Goal: Information Seeking & Learning: Learn about a topic

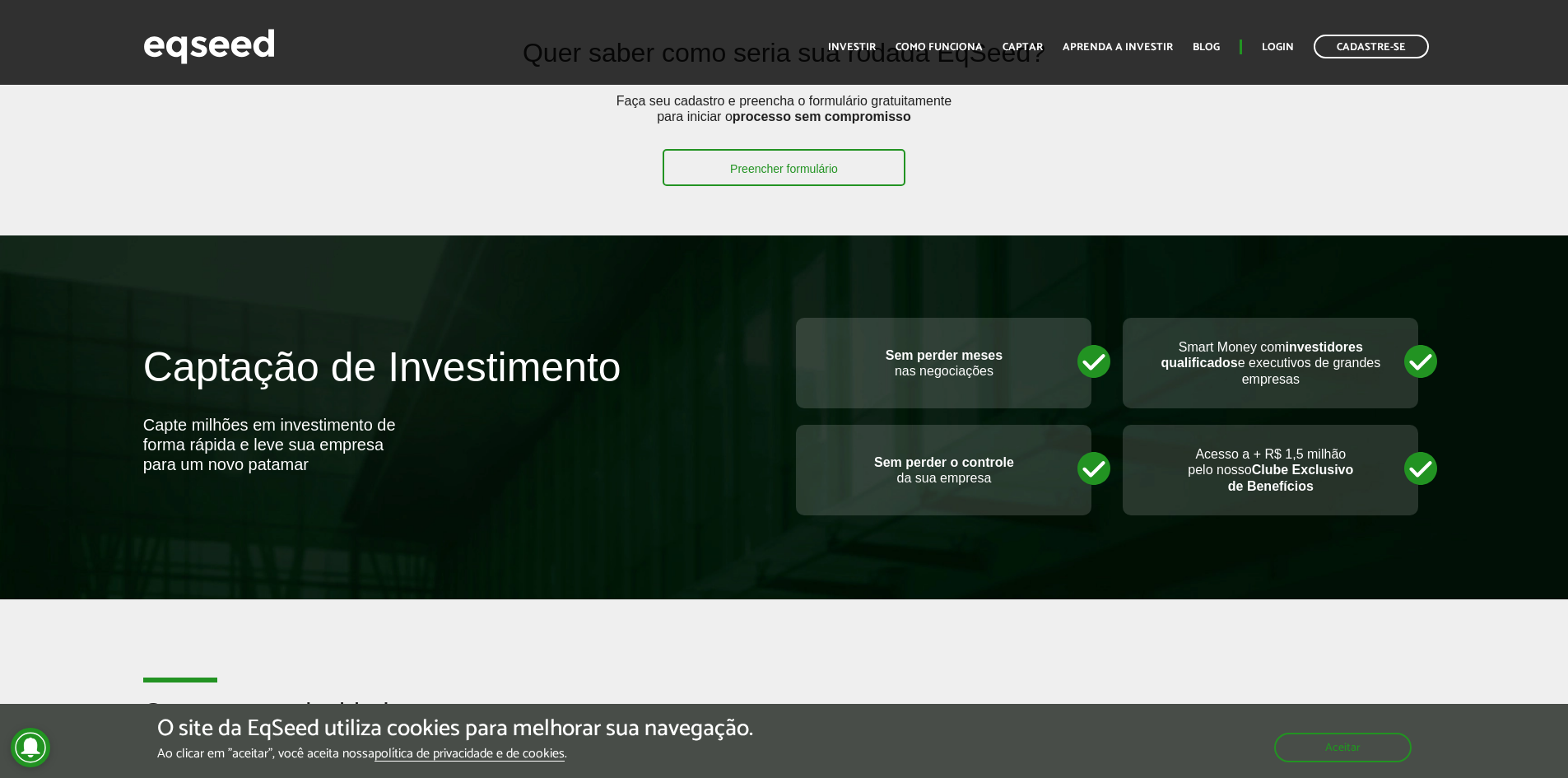
scroll to position [494, 0]
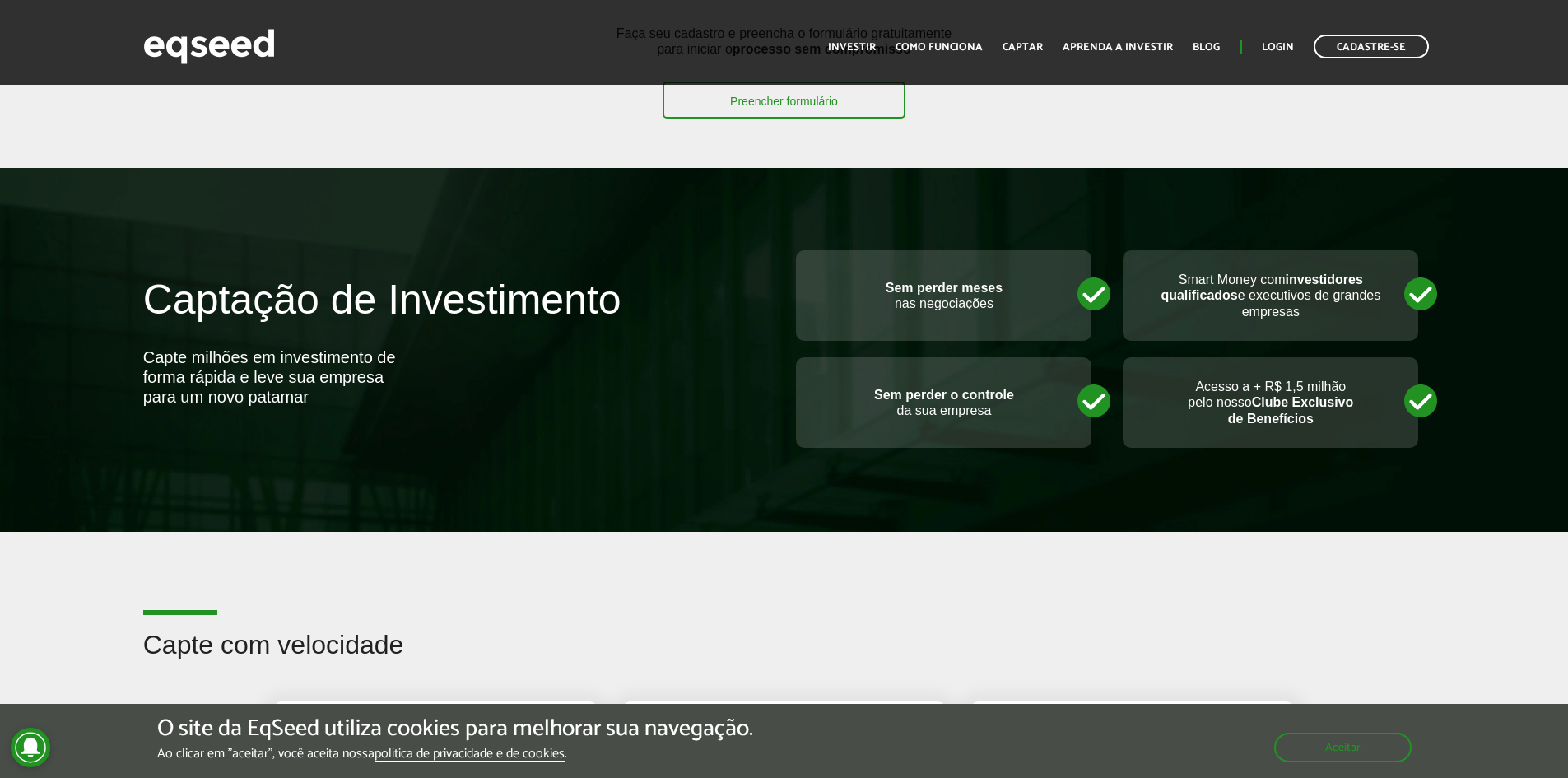
click at [693, 587] on article "Capte com velocidade Captou R$ 1,3 milhão em 6 horas Captou R$ 5 milhões em 30 …" at bounding box center [784, 730] width 1568 height 399
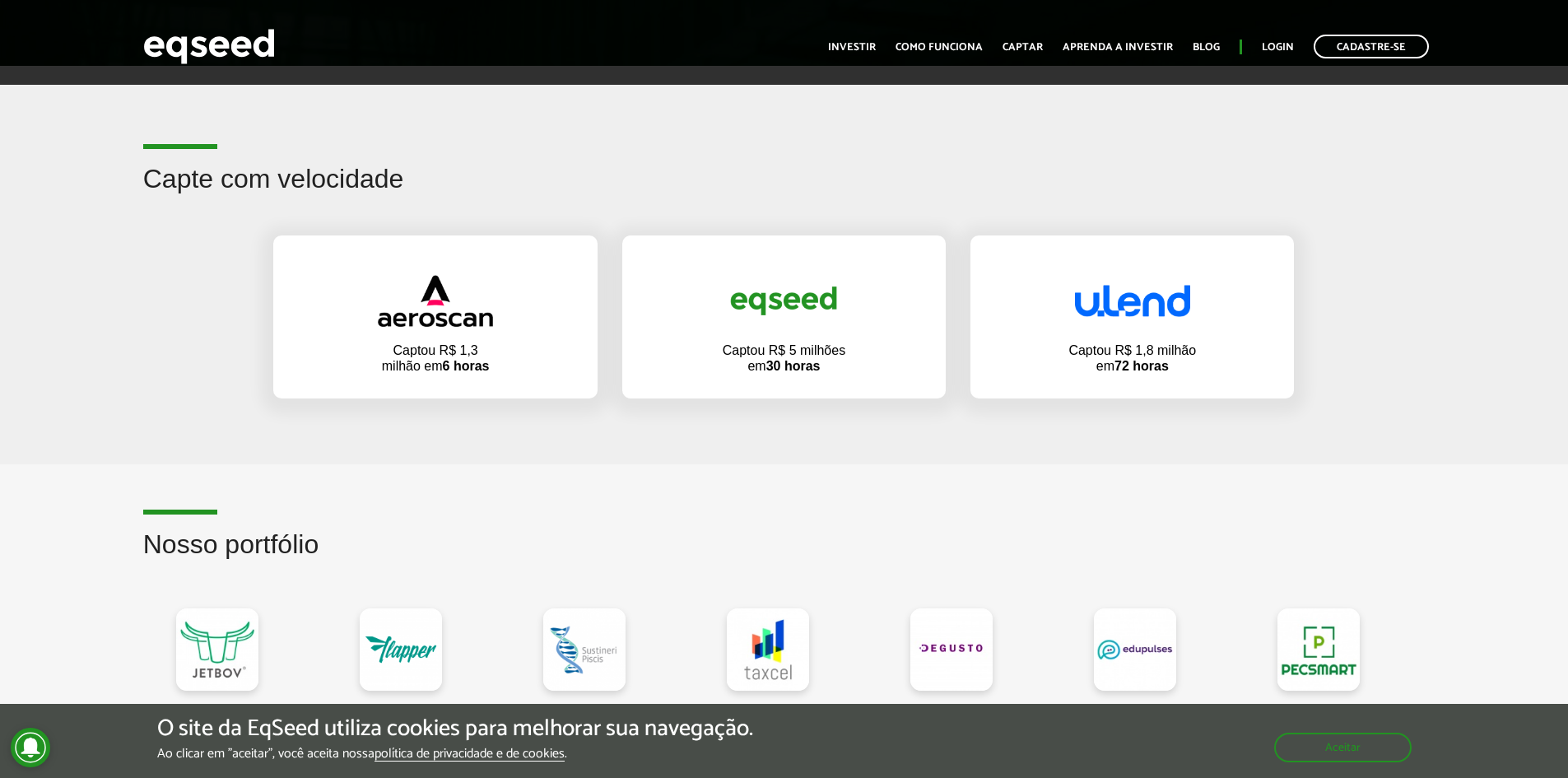
scroll to position [988, 0]
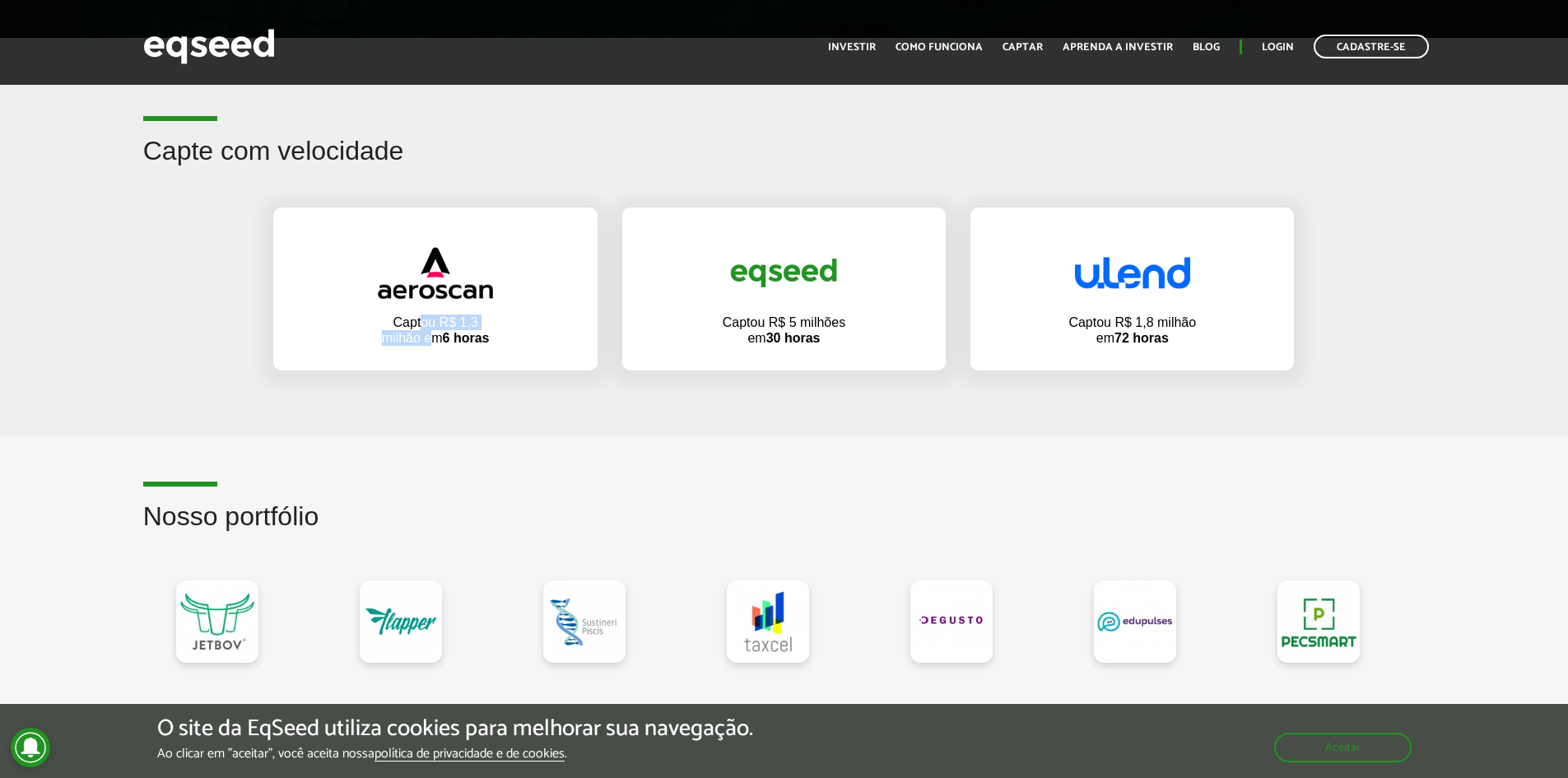
drag, startPoint x: 422, startPoint y: 321, endPoint x: 432, endPoint y: 335, distance: 17.2
click at [432, 335] on p "Captou R$ 1,3 milhão em 6 horas" at bounding box center [435, 330] width 124 height 31
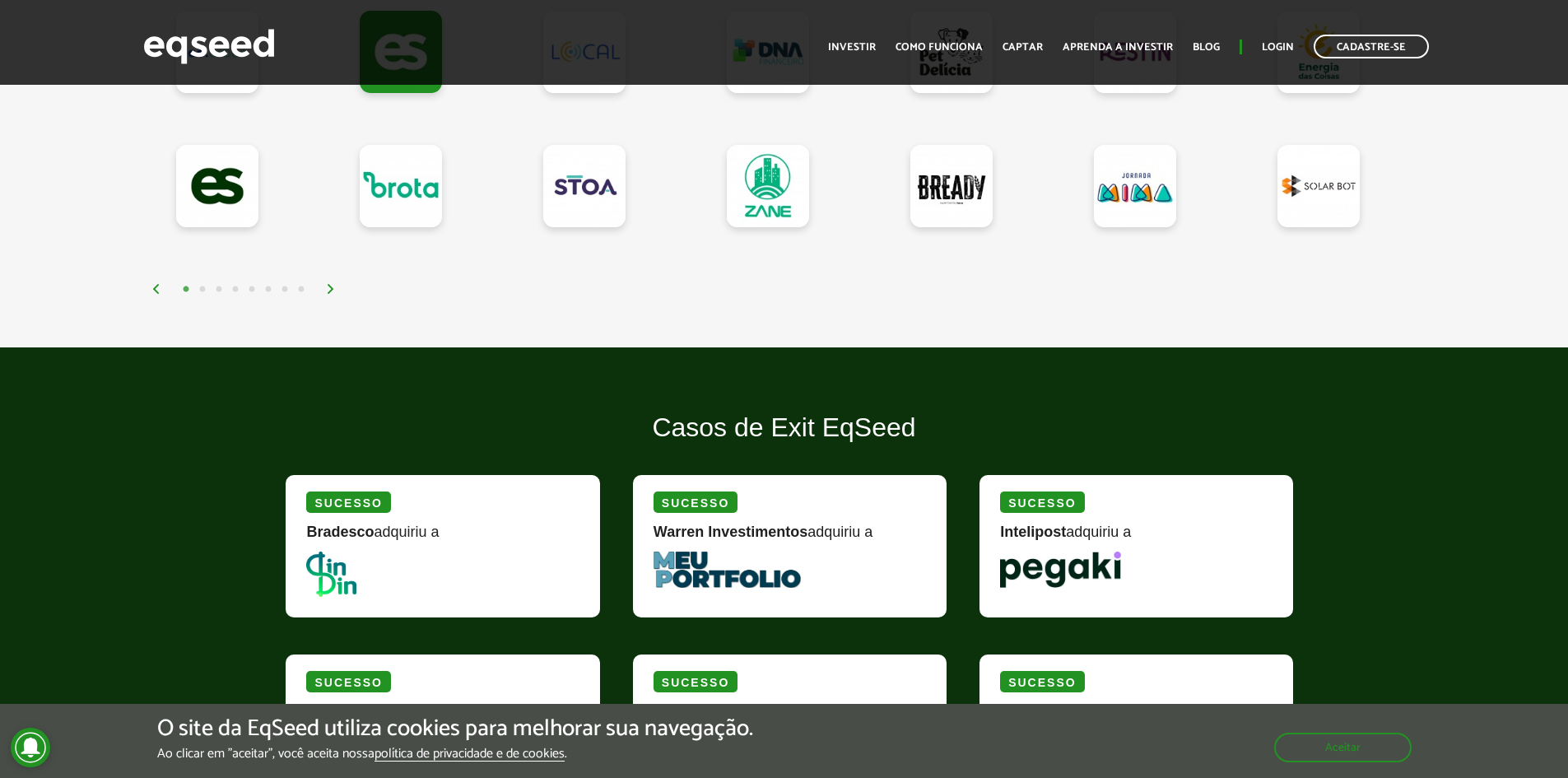
scroll to position [1565, 0]
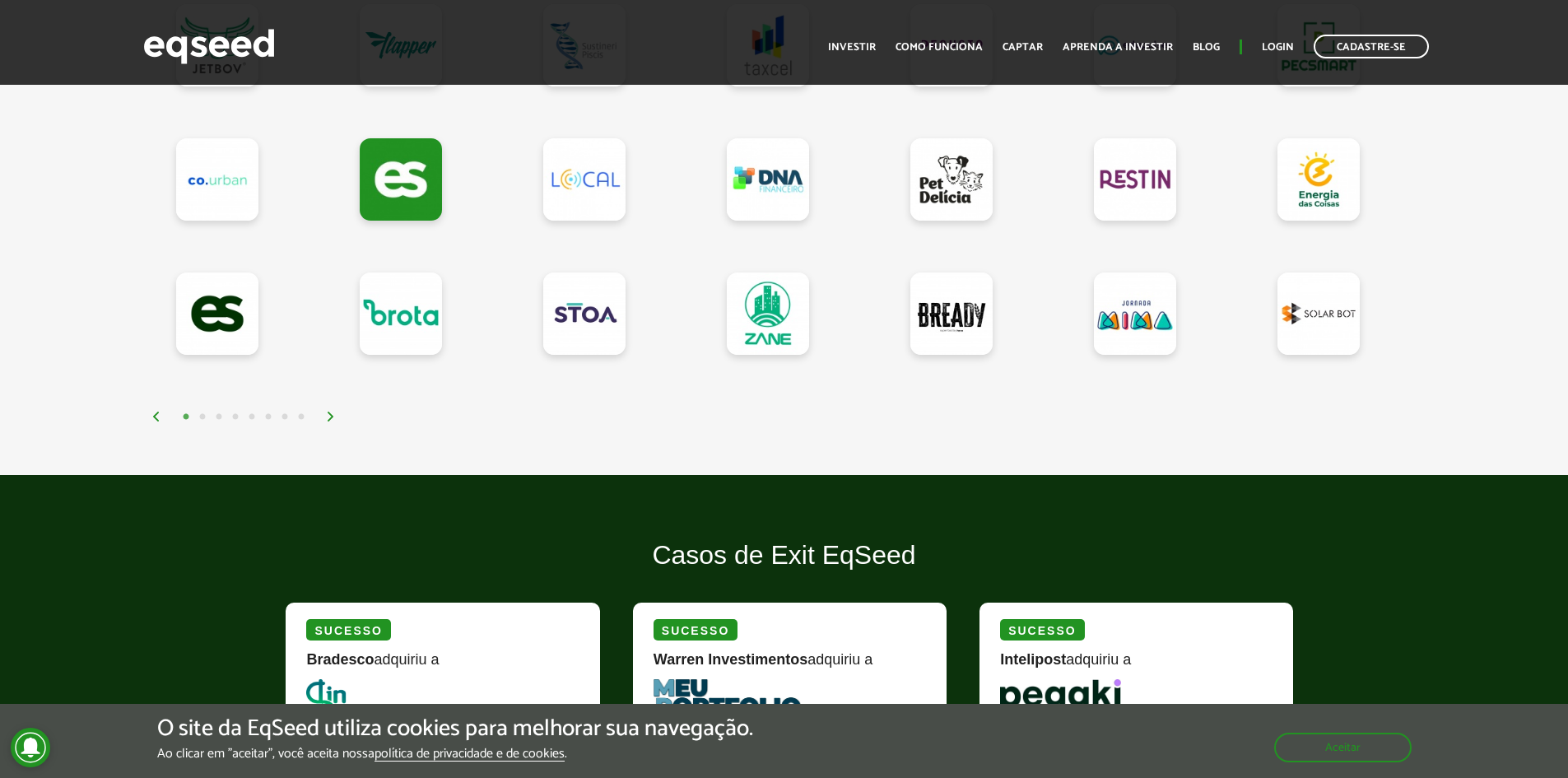
click at [329, 418] on img at bounding box center [330, 416] width 10 height 10
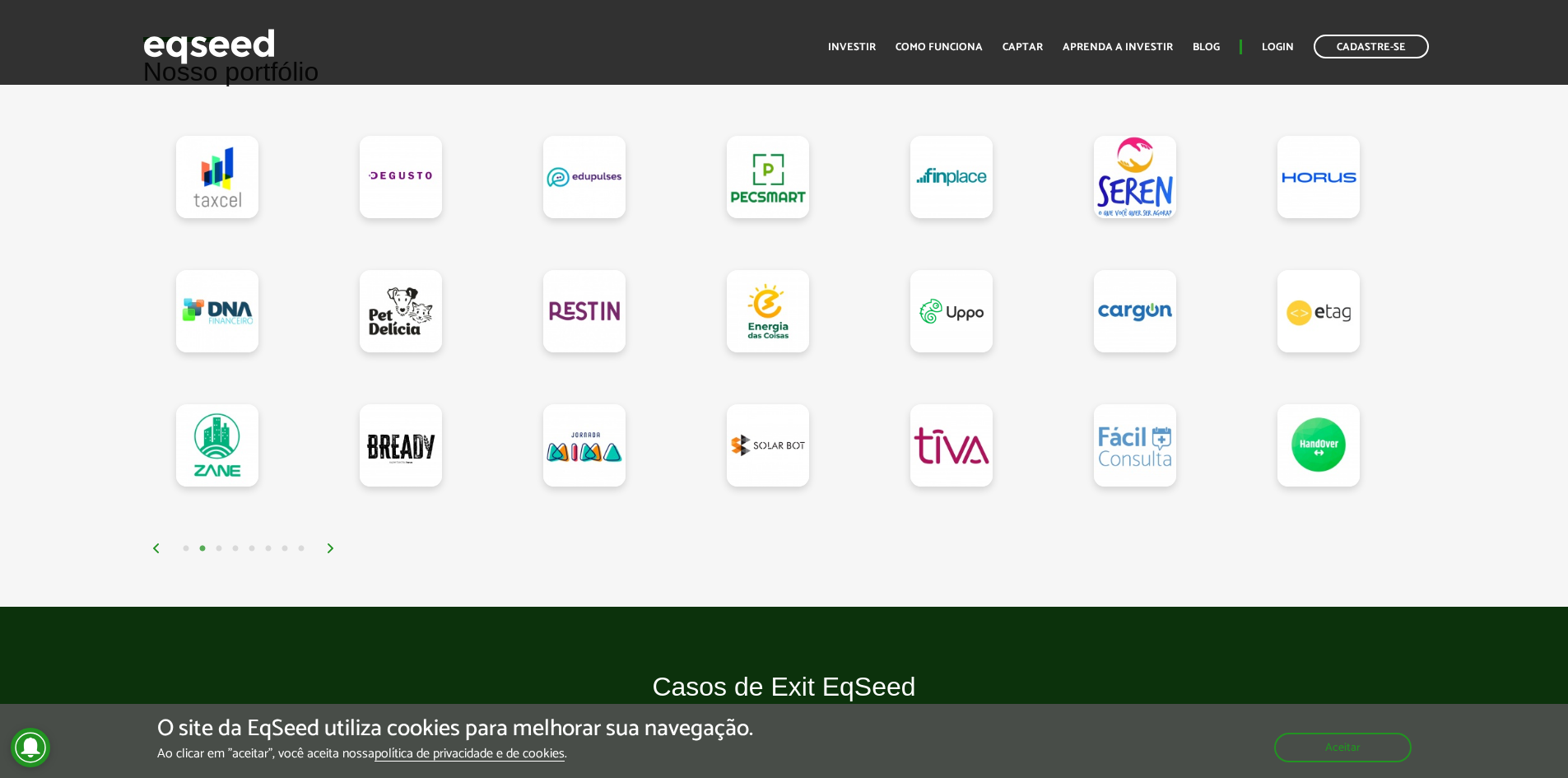
scroll to position [1400, 0]
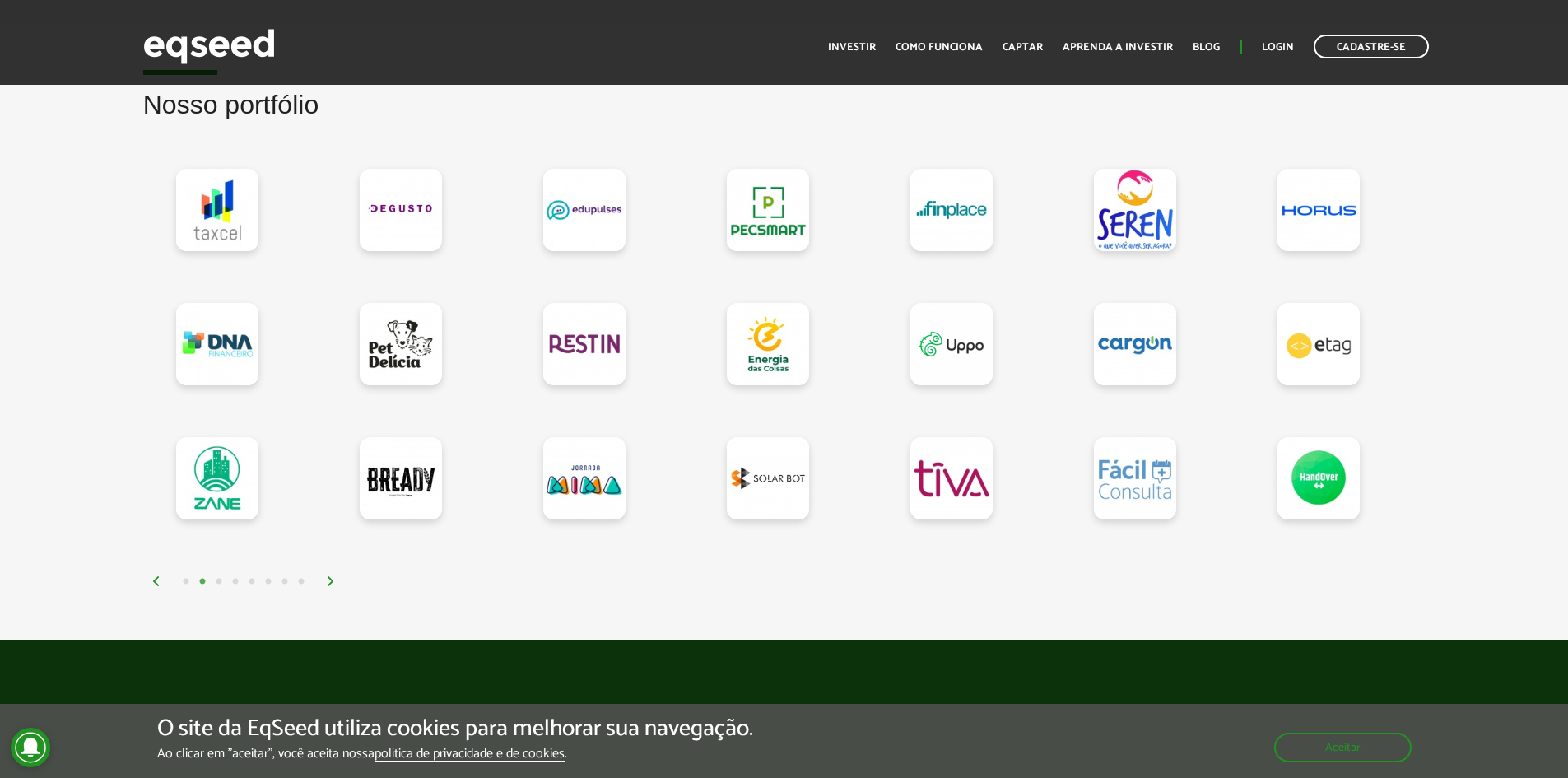
click at [328, 581] on img at bounding box center [330, 581] width 10 height 10
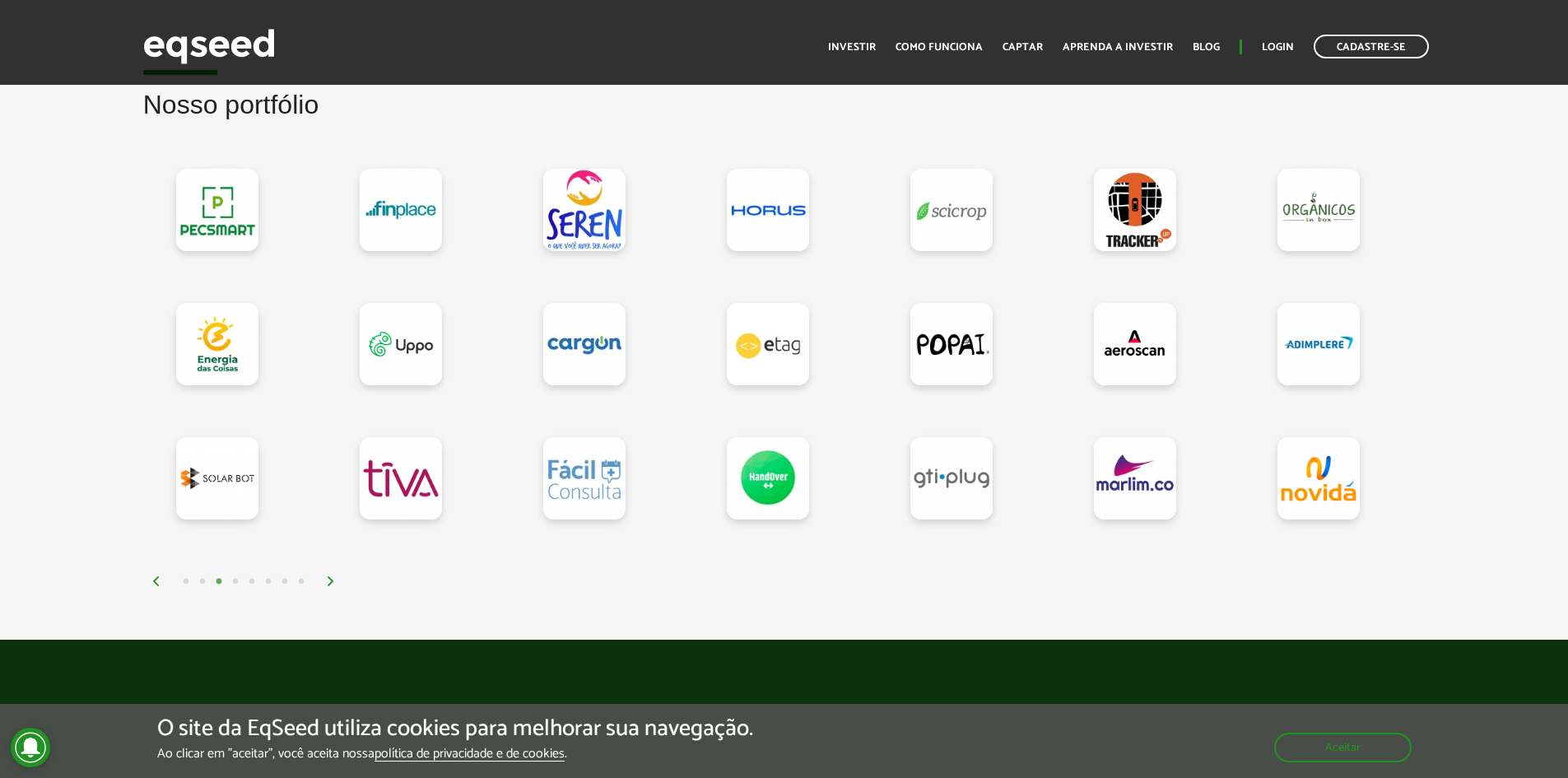
click at [324, 579] on div "1 2 3 4 5 6 7 8" at bounding box center [788, 581] width 1274 height 19
click at [331, 582] on img at bounding box center [330, 581] width 10 height 10
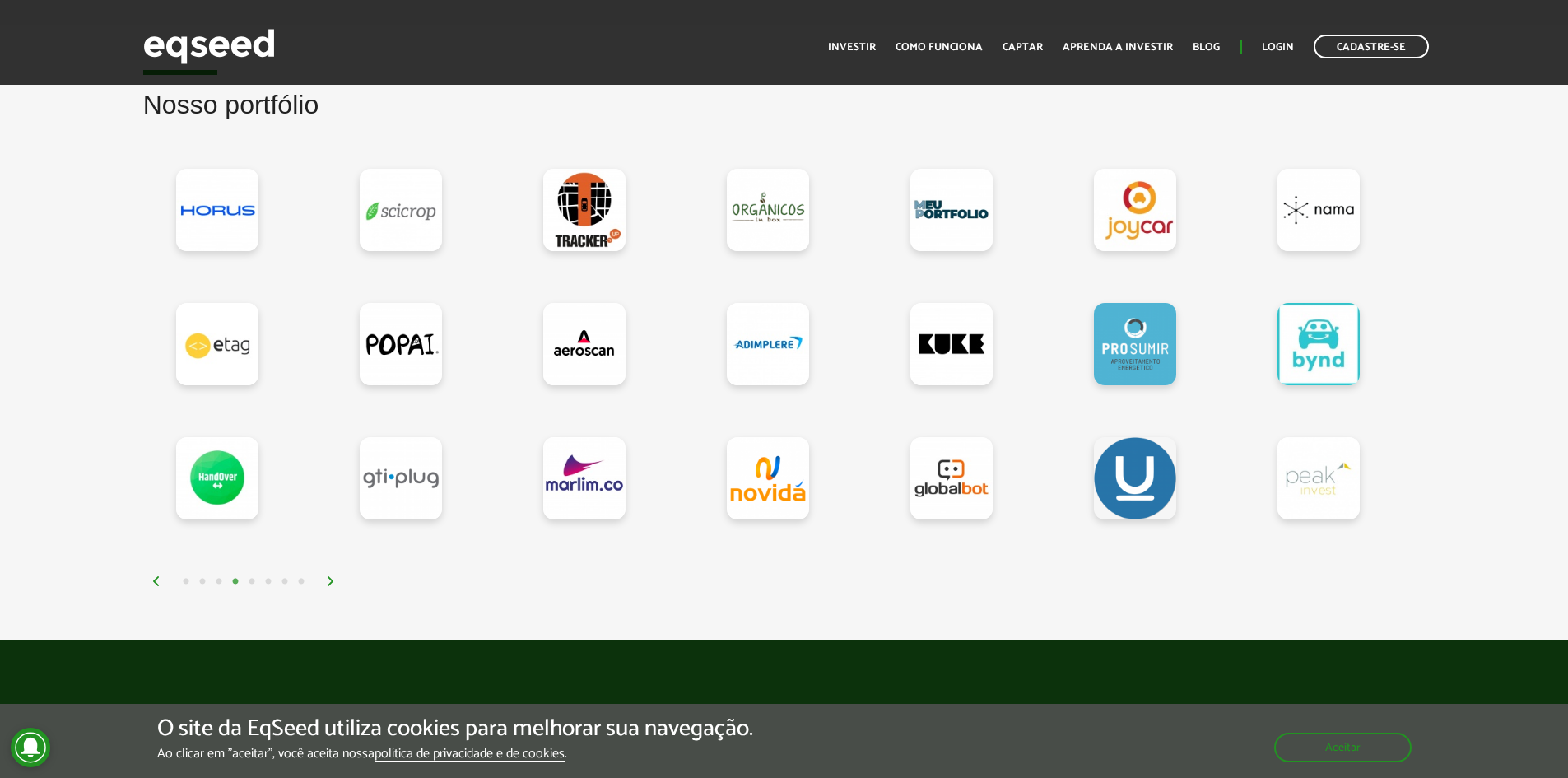
click at [331, 582] on img at bounding box center [330, 581] width 10 height 10
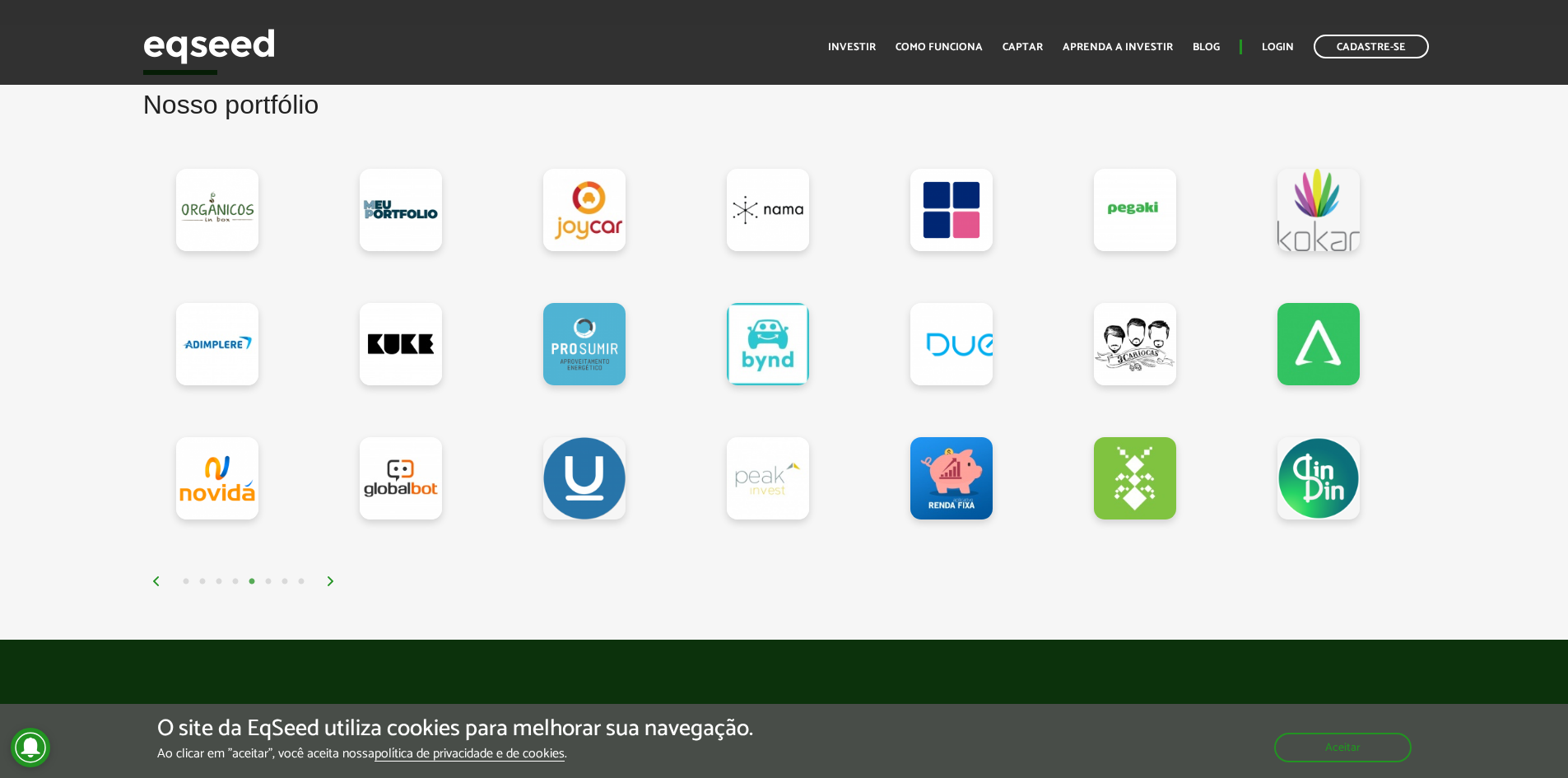
click at [331, 582] on img at bounding box center [330, 581] width 10 height 10
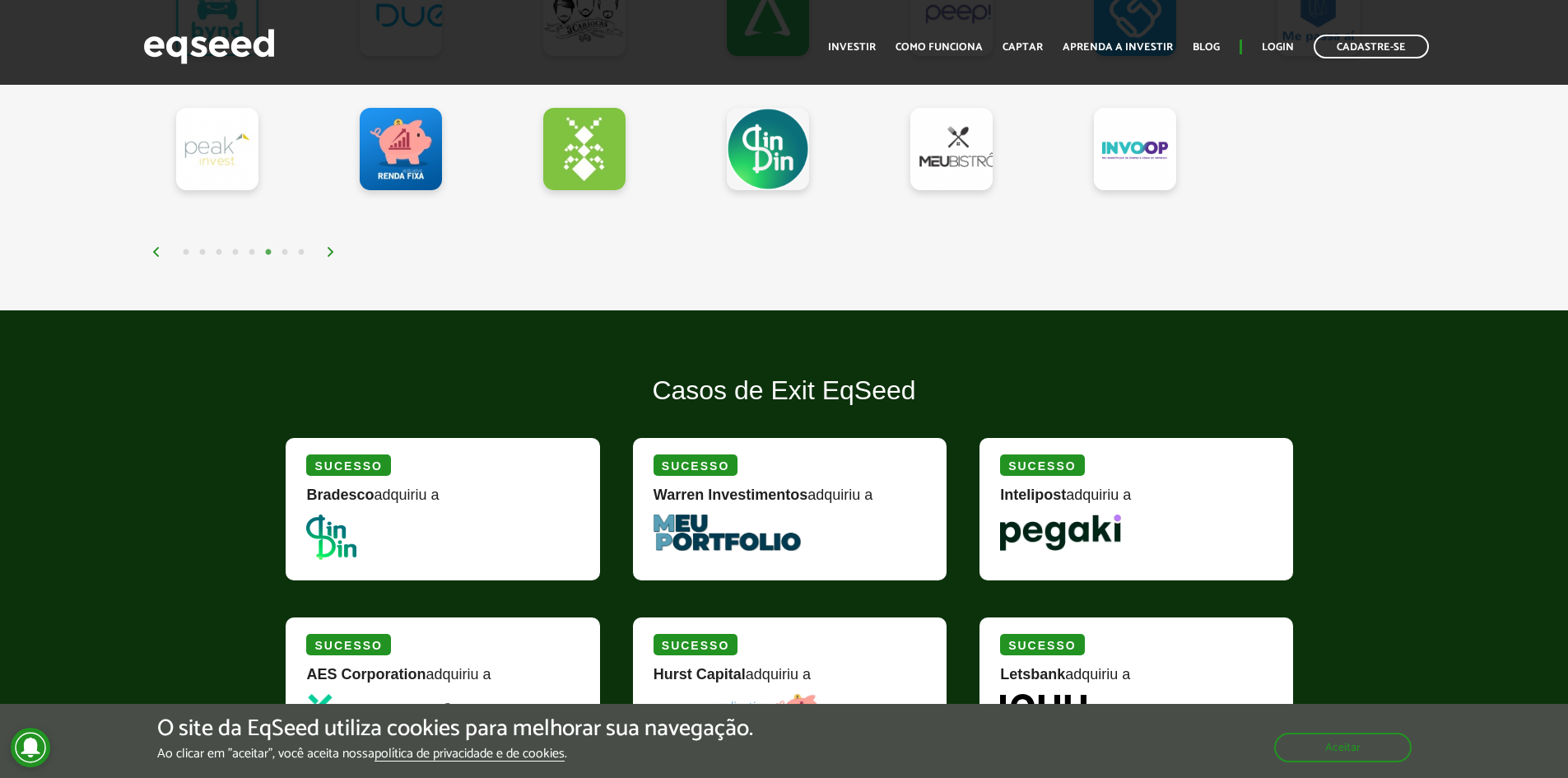
scroll to position [1976, 0]
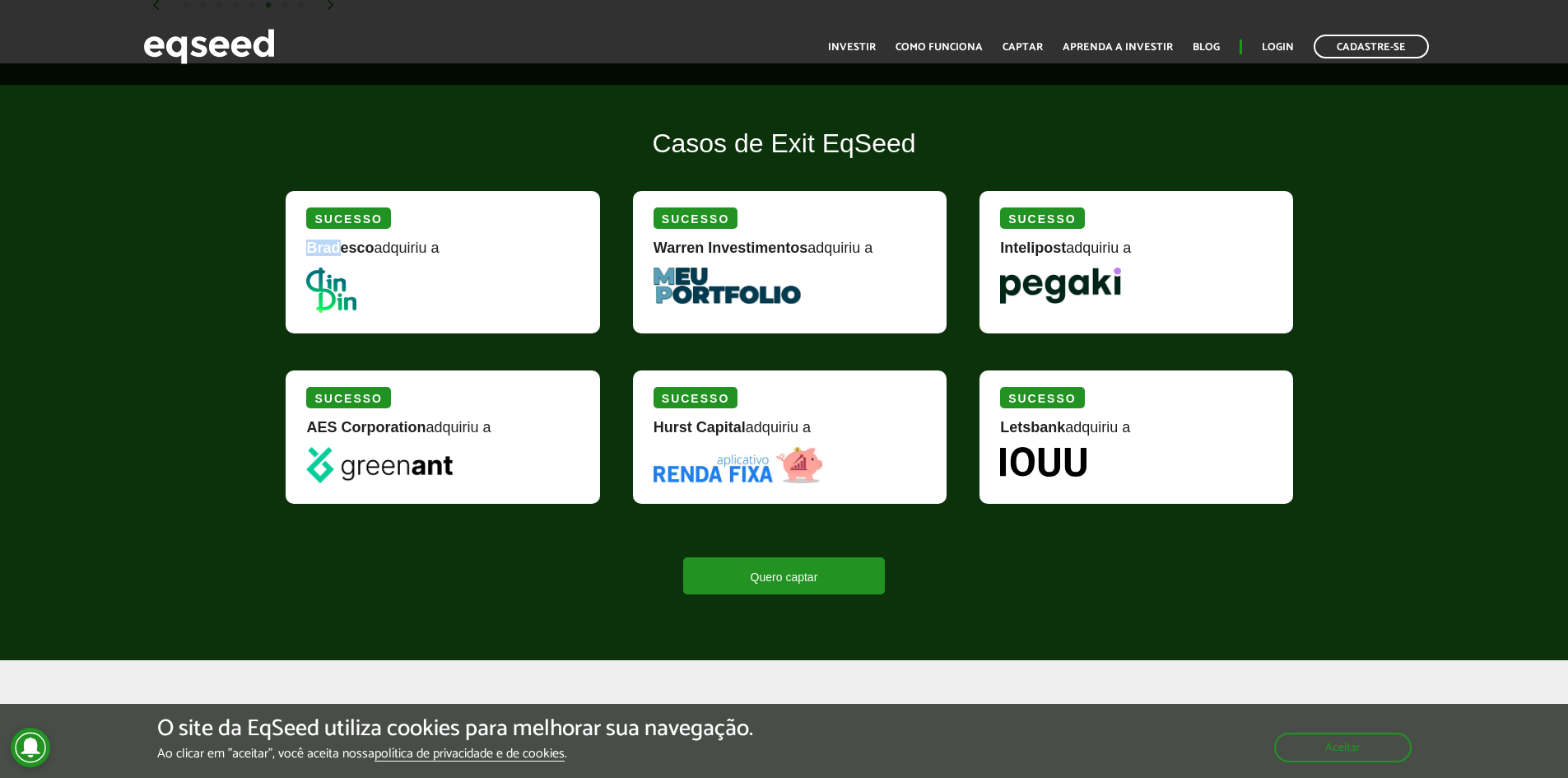
drag, startPoint x: 308, startPoint y: 250, endPoint x: 339, endPoint y: 254, distance: 31.3
click at [339, 254] on strong "Bradesco" at bounding box center [340, 247] width 67 height 16
click at [355, 258] on div "[PERSON_NAME] adquiriu a" at bounding box center [441, 253] width 272 height 27
drag, startPoint x: 782, startPoint y: 246, endPoint x: 771, endPoint y: 286, distance: 41.5
click at [763, 286] on div "Sucesso Warren Investimentos adquiriu a" at bounding box center [789, 262] width 314 height 143
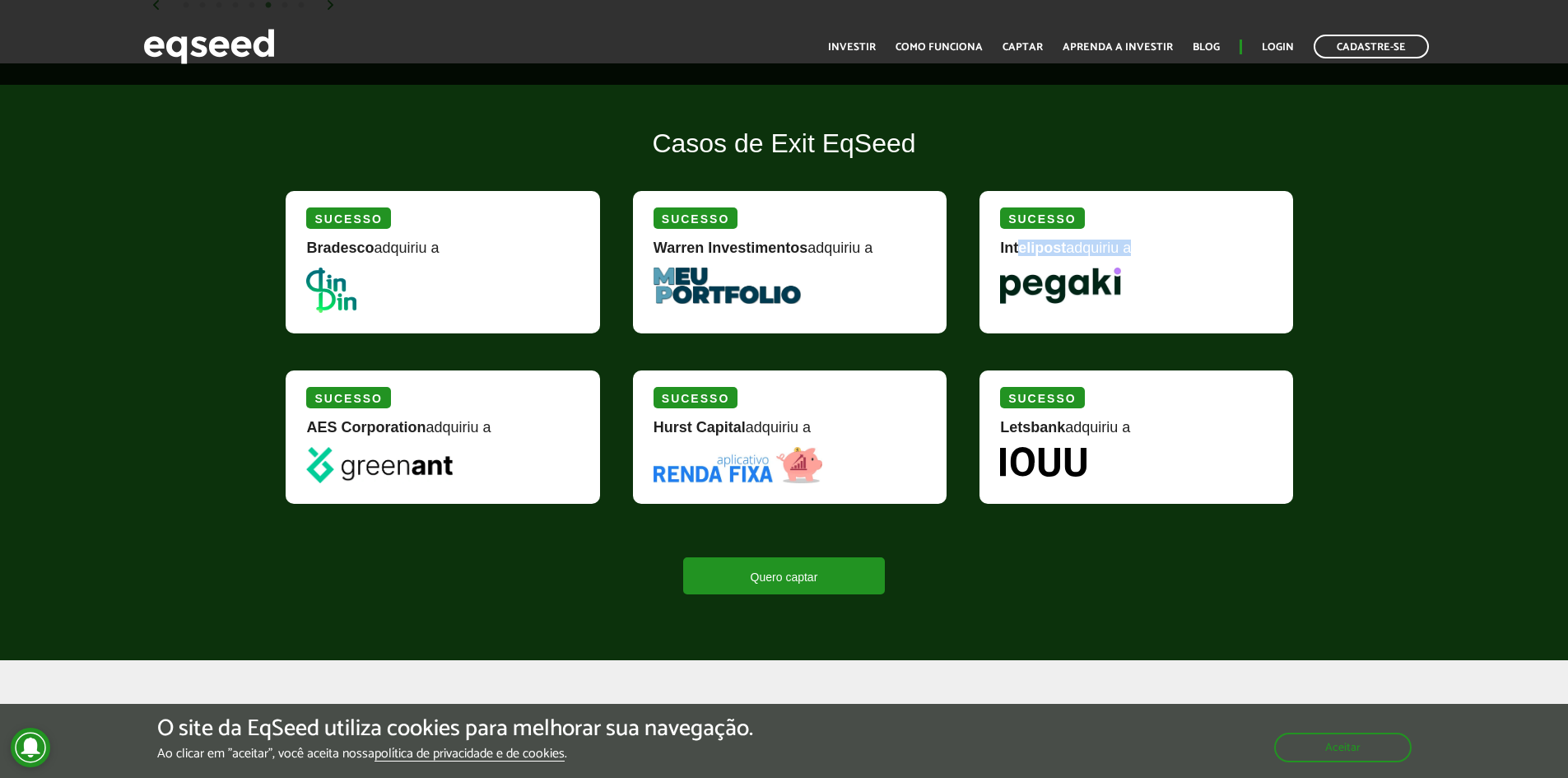
drag, startPoint x: 1022, startPoint y: 252, endPoint x: 1124, endPoint y: 257, distance: 102.1
click at [1125, 258] on div "Intelipost adquiriu a" at bounding box center [1135, 253] width 272 height 27
drag, startPoint x: 1057, startPoint y: 421, endPoint x: 758, endPoint y: 348, distance: 307.8
click at [1099, 430] on div "Letsbank adquiriu a" at bounding box center [1135, 433] width 272 height 27
drag, startPoint x: 654, startPoint y: 426, endPoint x: 794, endPoint y: 423, distance: 140.0
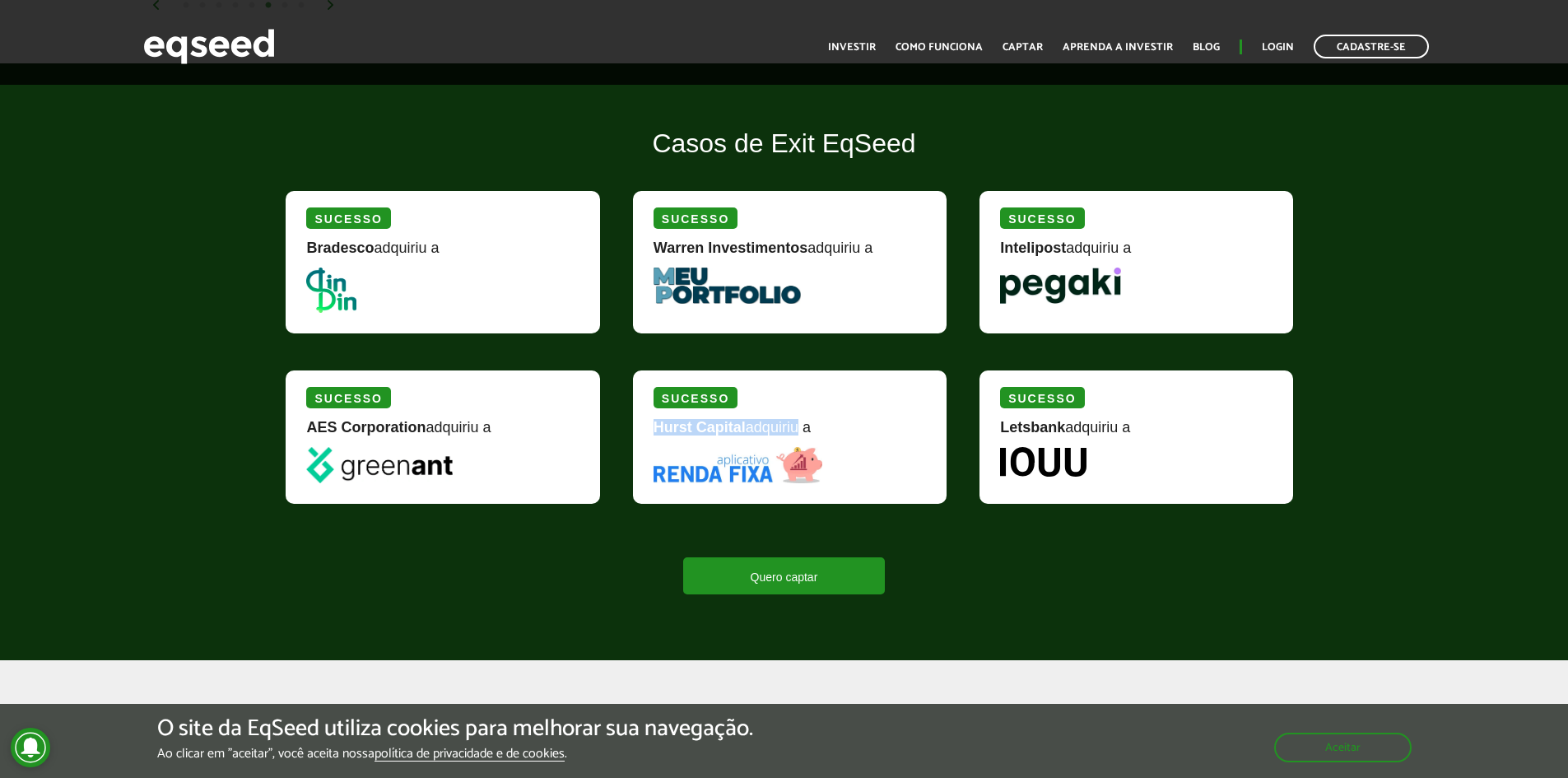
click at [794, 423] on div "Hurst Capital adquiriu a" at bounding box center [789, 433] width 272 height 27
drag, startPoint x: 390, startPoint y: 425, endPoint x: 460, endPoint y: 430, distance: 70.2
click at [460, 430] on div "AES Corporation adquiriu a" at bounding box center [441, 433] width 272 height 27
drag, startPoint x: 471, startPoint y: 430, endPoint x: 474, endPoint y: 422, distance: 8.5
click at [472, 429] on div "AES Corporation adquiriu a" at bounding box center [441, 433] width 272 height 27
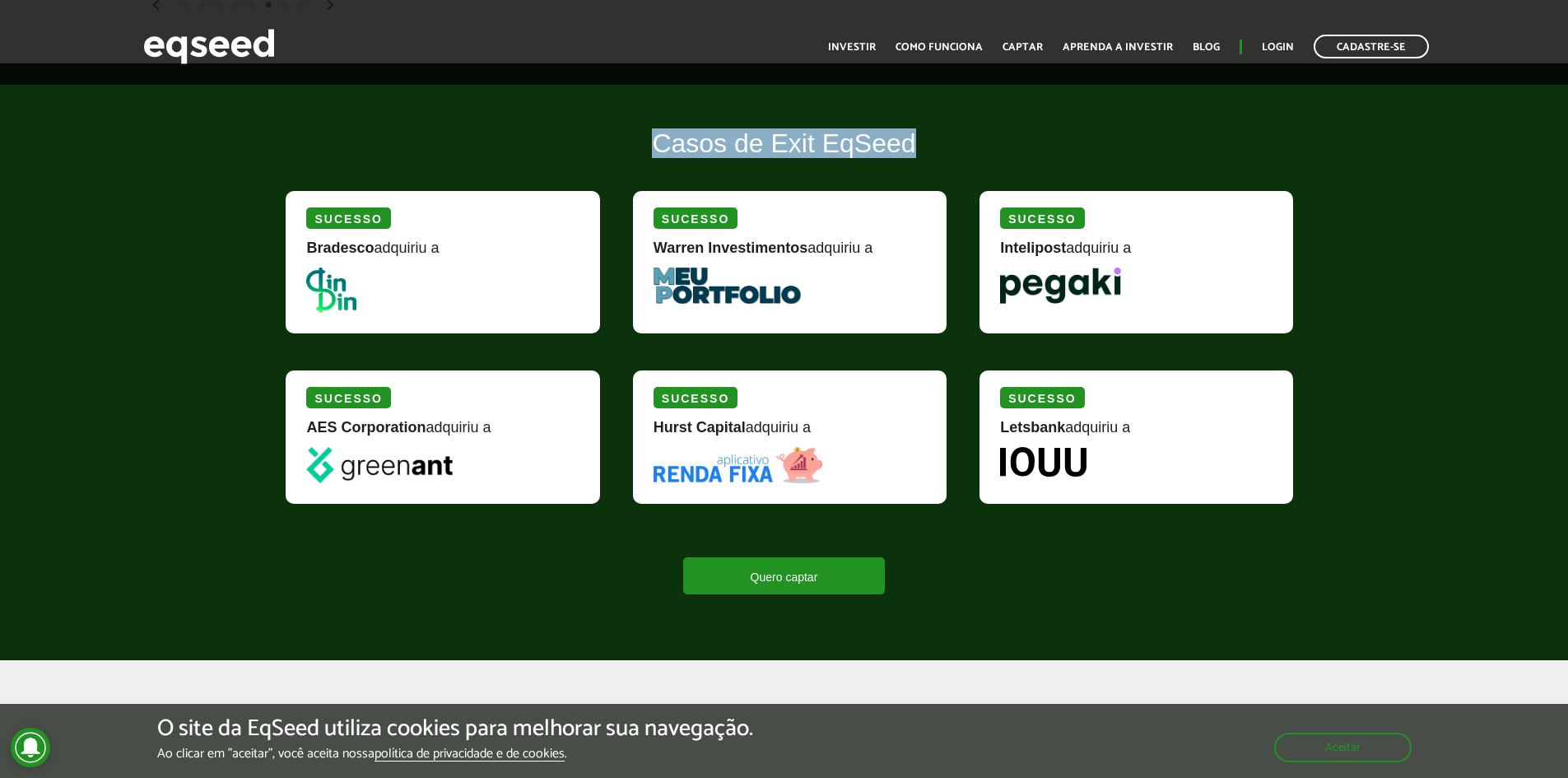
drag, startPoint x: 653, startPoint y: 133, endPoint x: 911, endPoint y: 158, distance: 259.2
click at [911, 158] on h2 "Casos de Exit EqSeed" at bounding box center [783, 156] width 1020 height 54
click at [929, 146] on h2 "Casos de Exit EqSeed" at bounding box center [783, 156] width 1020 height 54
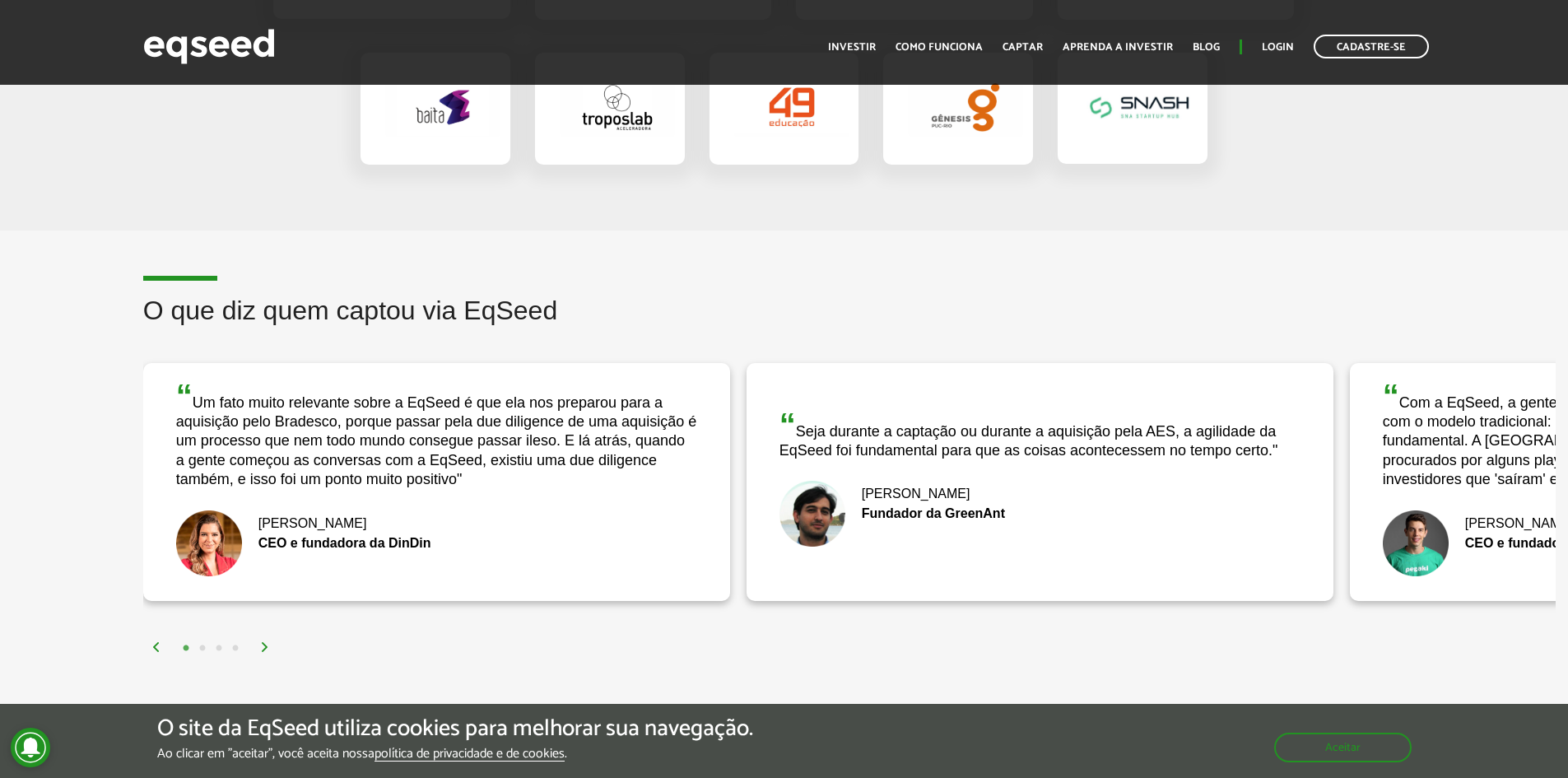
scroll to position [2964, 0]
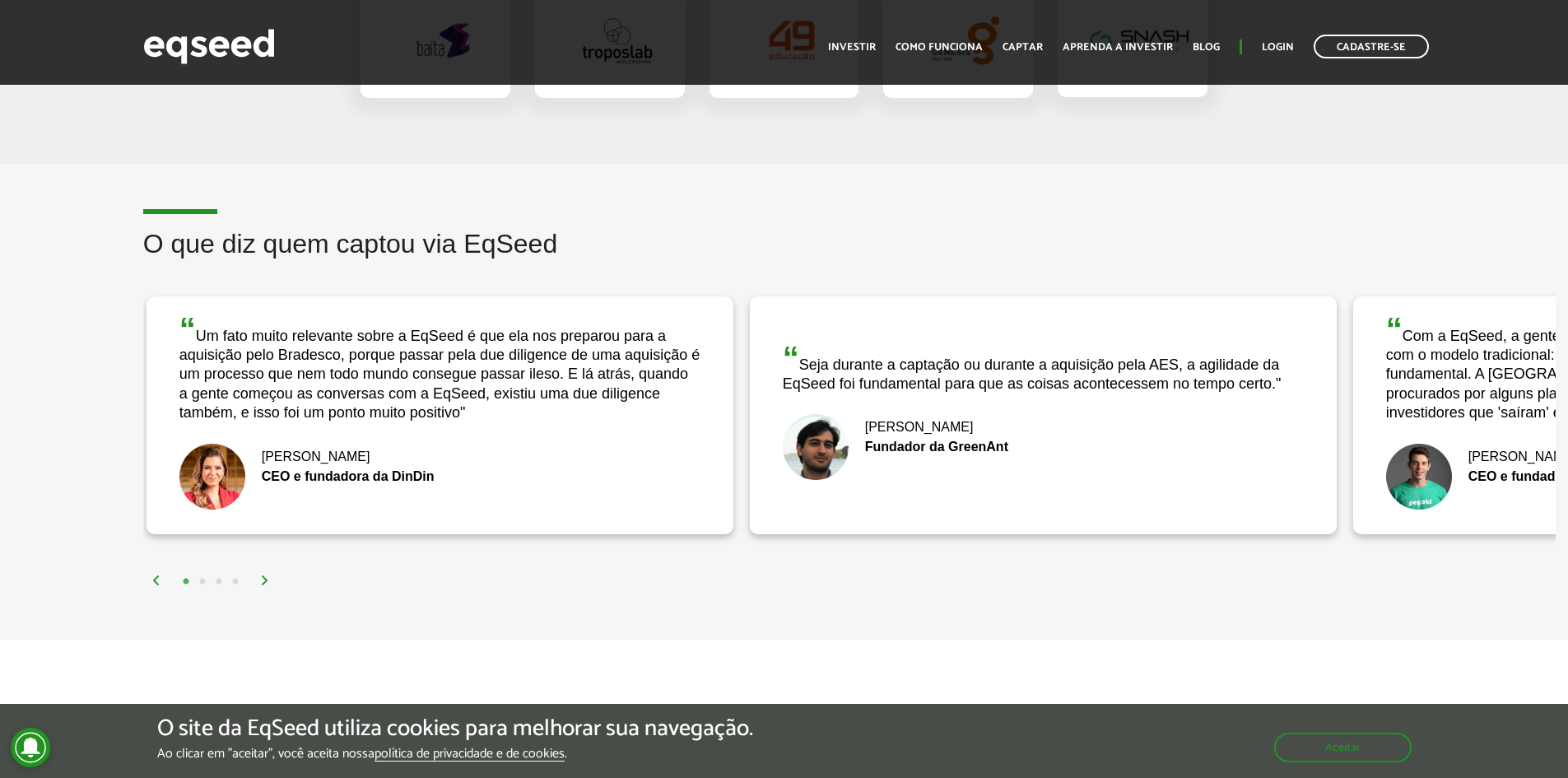
drag, startPoint x: 224, startPoint y: 335, endPoint x: 327, endPoint y: 354, distance: 104.7
click at [327, 354] on div "“ Um fato muito relevante sobre a EqSeed é que ela nos preparou para a aquisiçã…" at bounding box center [440, 368] width 521 height 111
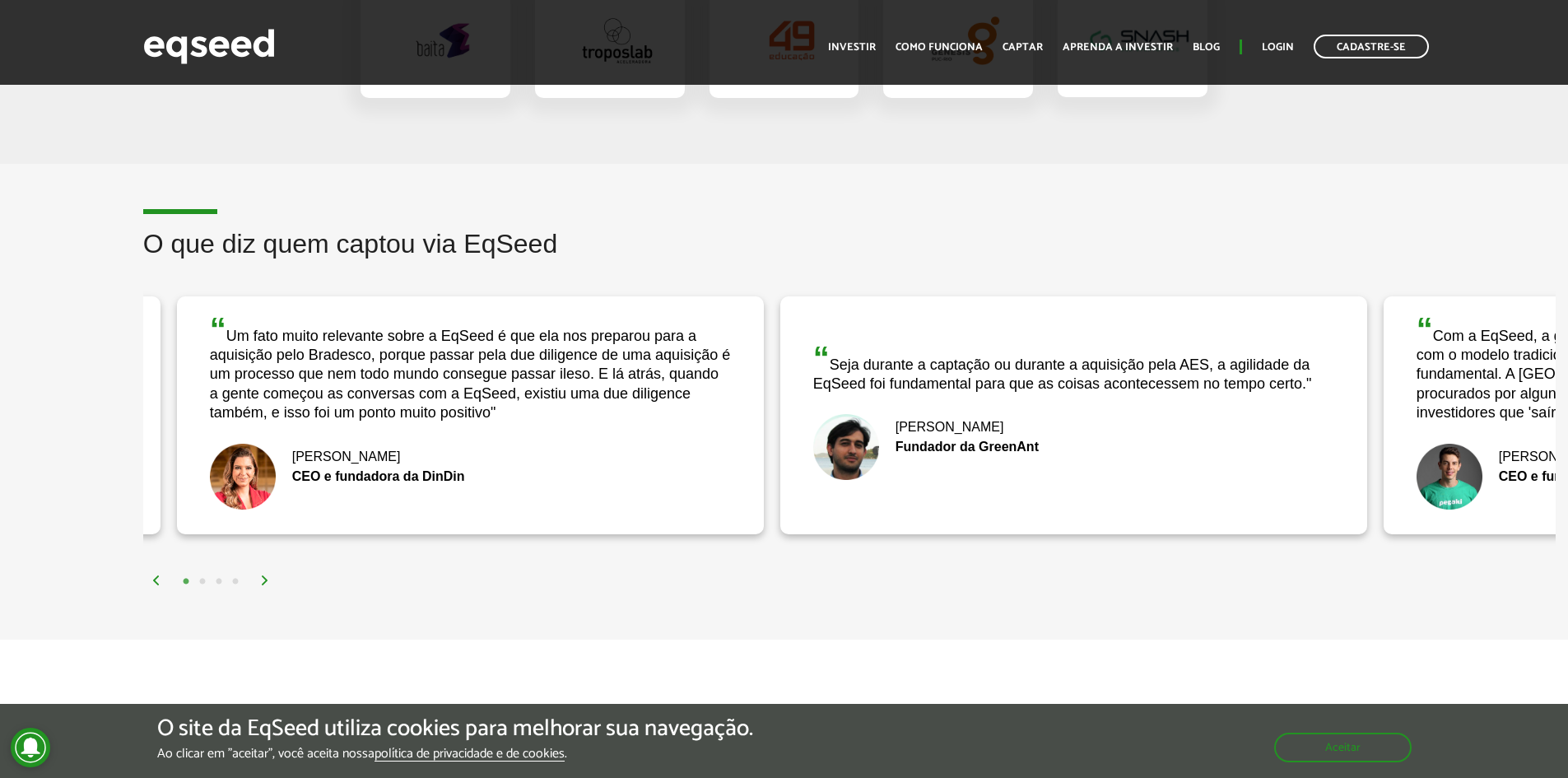
drag, startPoint x: 376, startPoint y: 349, endPoint x: 409, endPoint y: 353, distance: 33.2
click at [409, 353] on div "“ Um fato muito relevante sobre a EqSeed é que ela nos preparou para a aquisiçã…" at bounding box center [470, 368] width 521 height 111
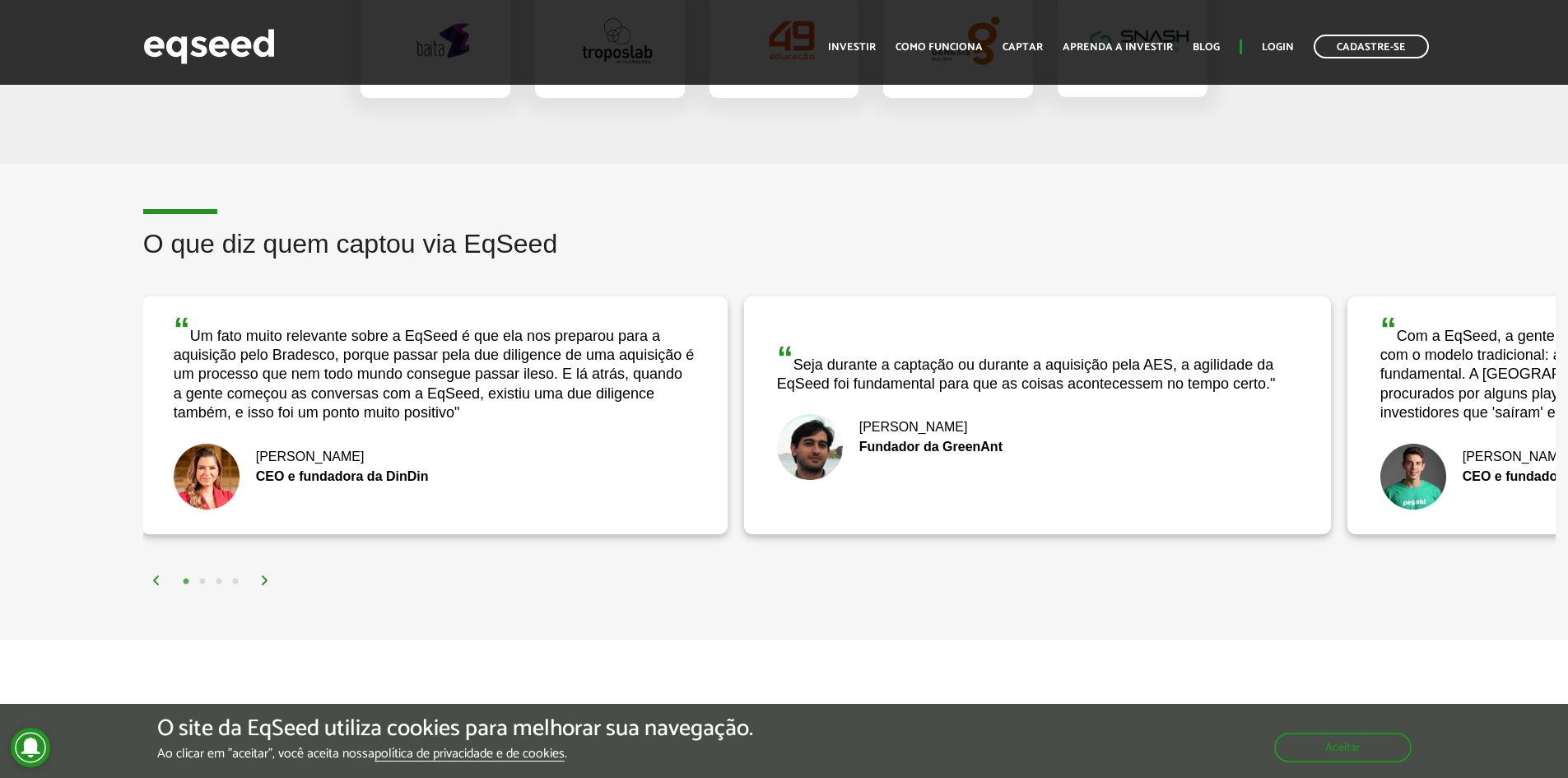
click at [647, 392] on div "“ Um fato muito relevante sobre a EqSeed é que ela nos preparou para a aquisiçã…" at bounding box center [434, 368] width 521 height 111
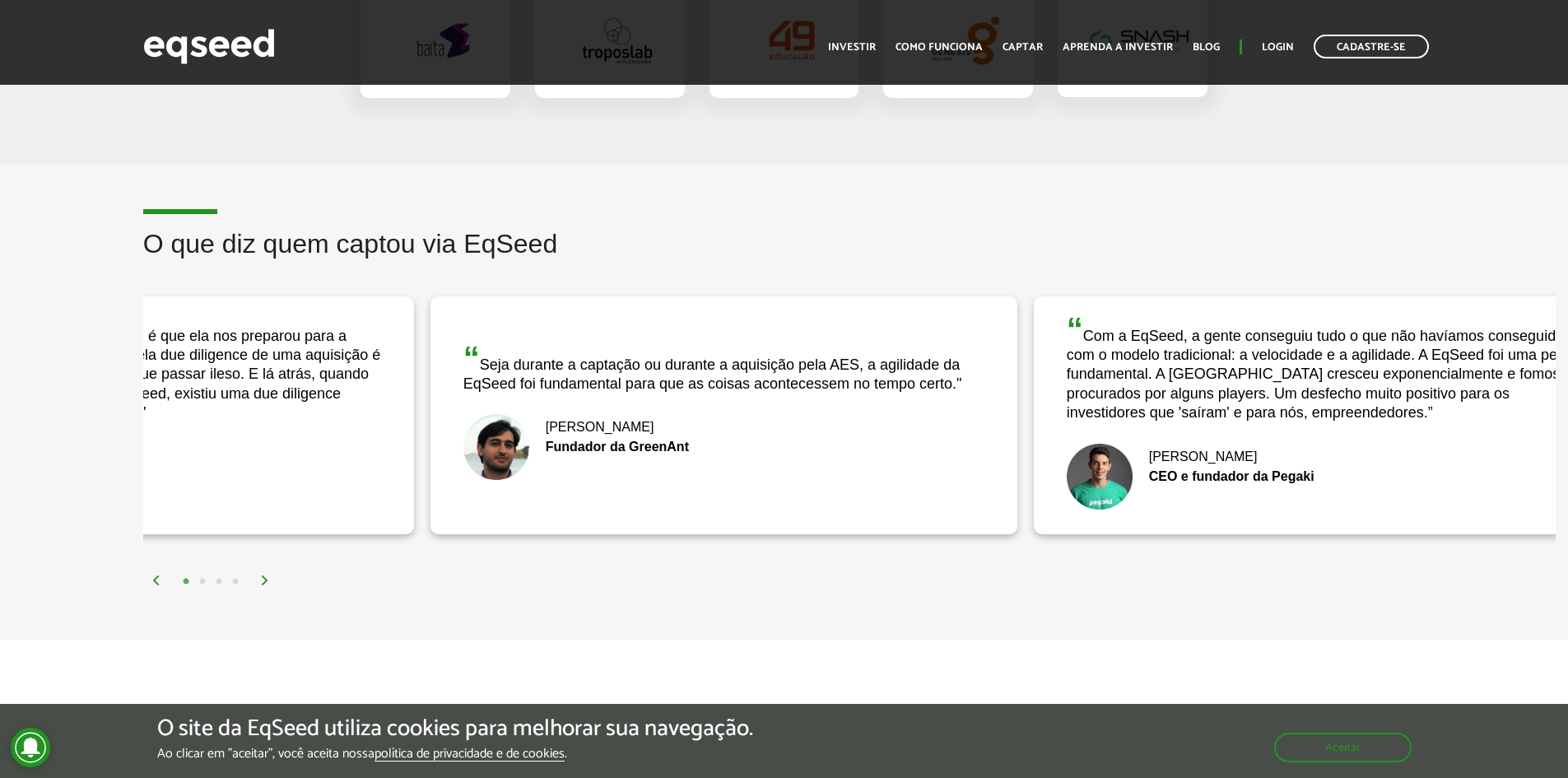
drag, startPoint x: 801, startPoint y: 391, endPoint x: 485, endPoint y: 387, distance: 316.0
click at [485, 387] on div "“ Seja durante a captação ou durante a aquisição pela AES, a agilidade da EqSee…" at bounding box center [723, 367] width 521 height 53
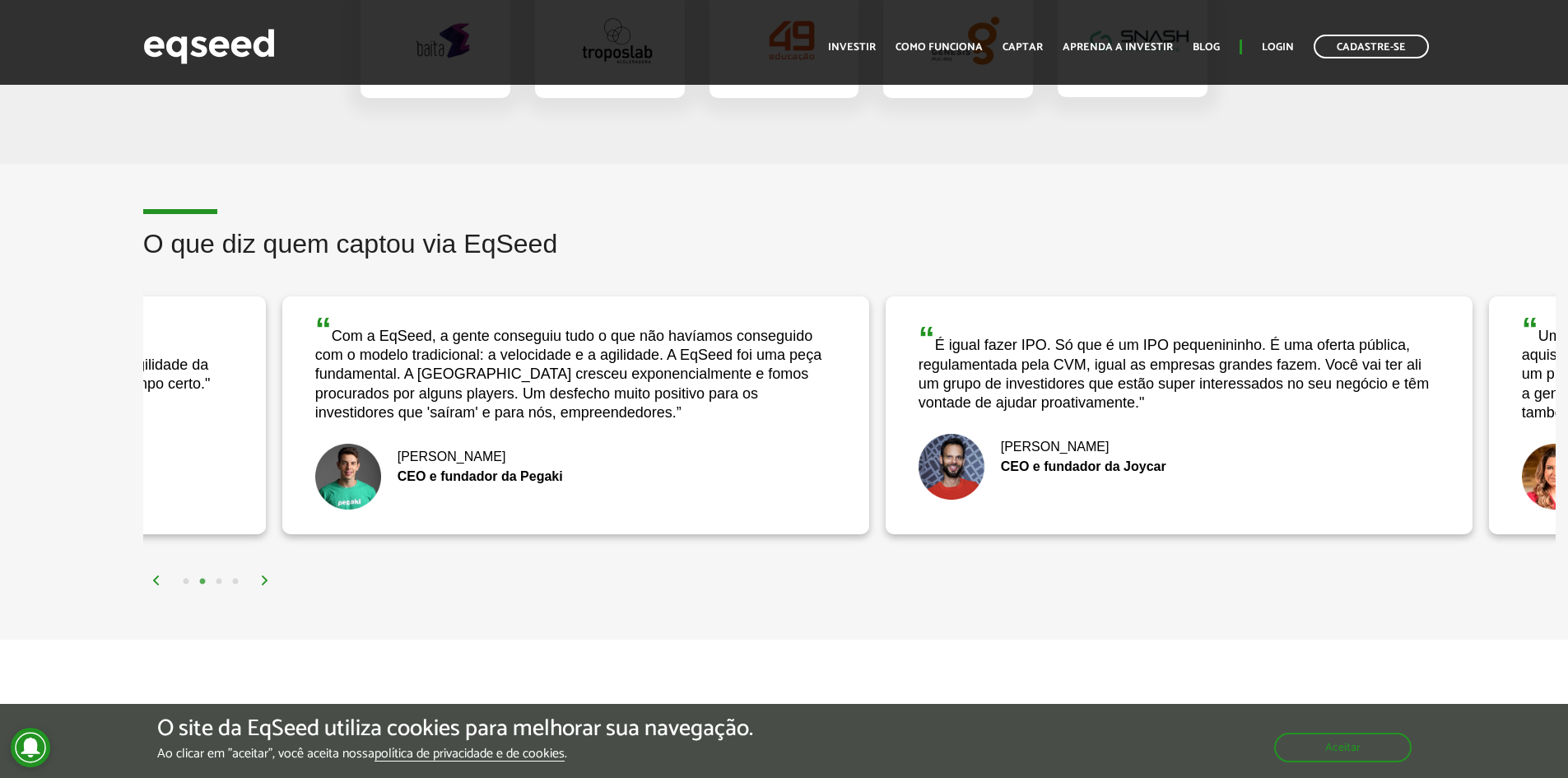
drag, startPoint x: 919, startPoint y: 386, endPoint x: 470, endPoint y: 438, distance: 452.0
click at [470, 438] on div "“ Com a EqSeed, a gente conseguiu tudo o que não havíamos conseguido com o mode…" at bounding box center [575, 415] width 587 height 238
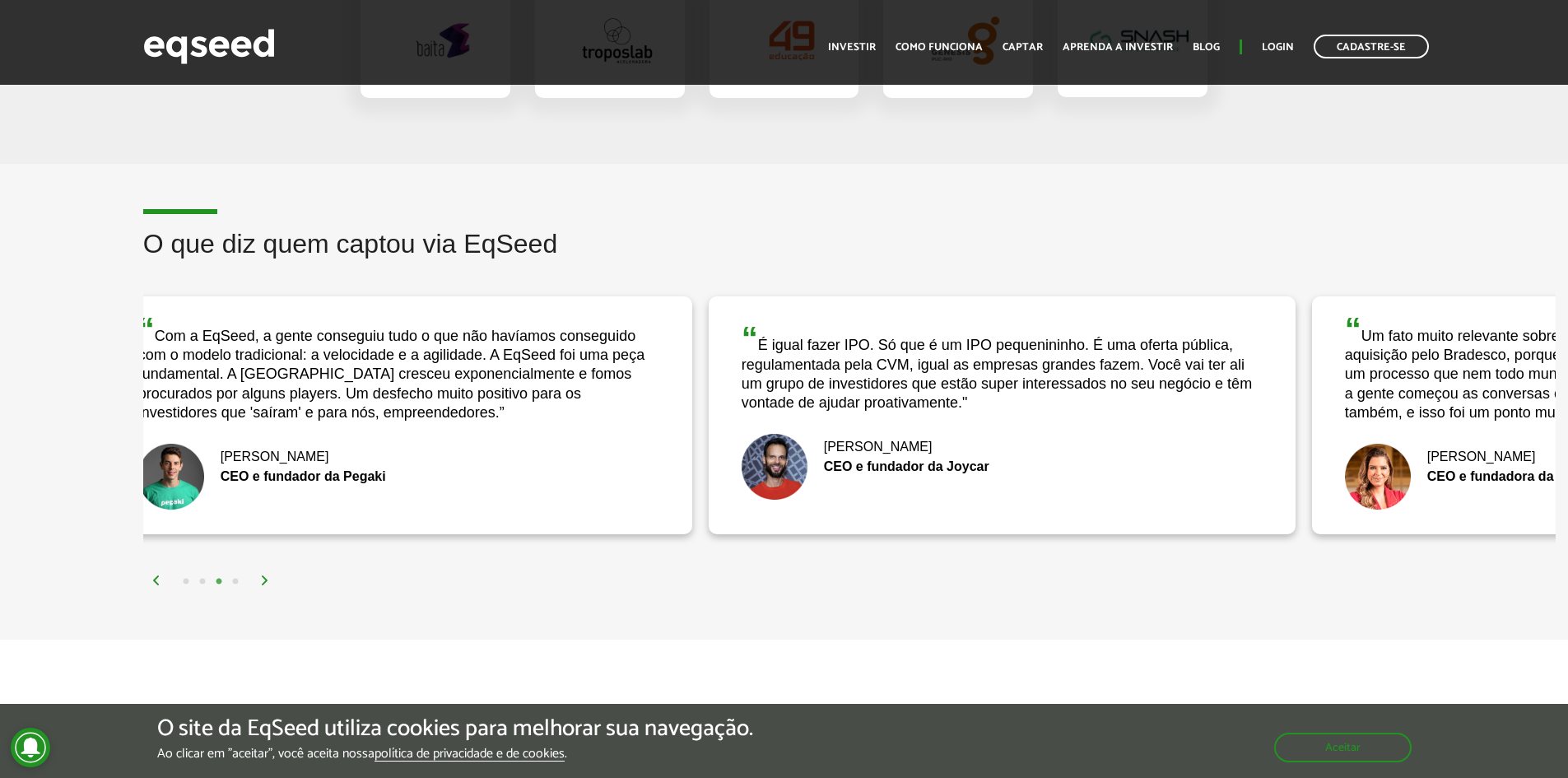
drag, startPoint x: 1092, startPoint y: 397, endPoint x: 1057, endPoint y: 392, distance: 35.4
click at [1057, 392] on div "“ É igual fazer IPO. Só que é um IPO pequenininho. É uma oferta pública, regula…" at bounding box center [1001, 367] width 521 height 92
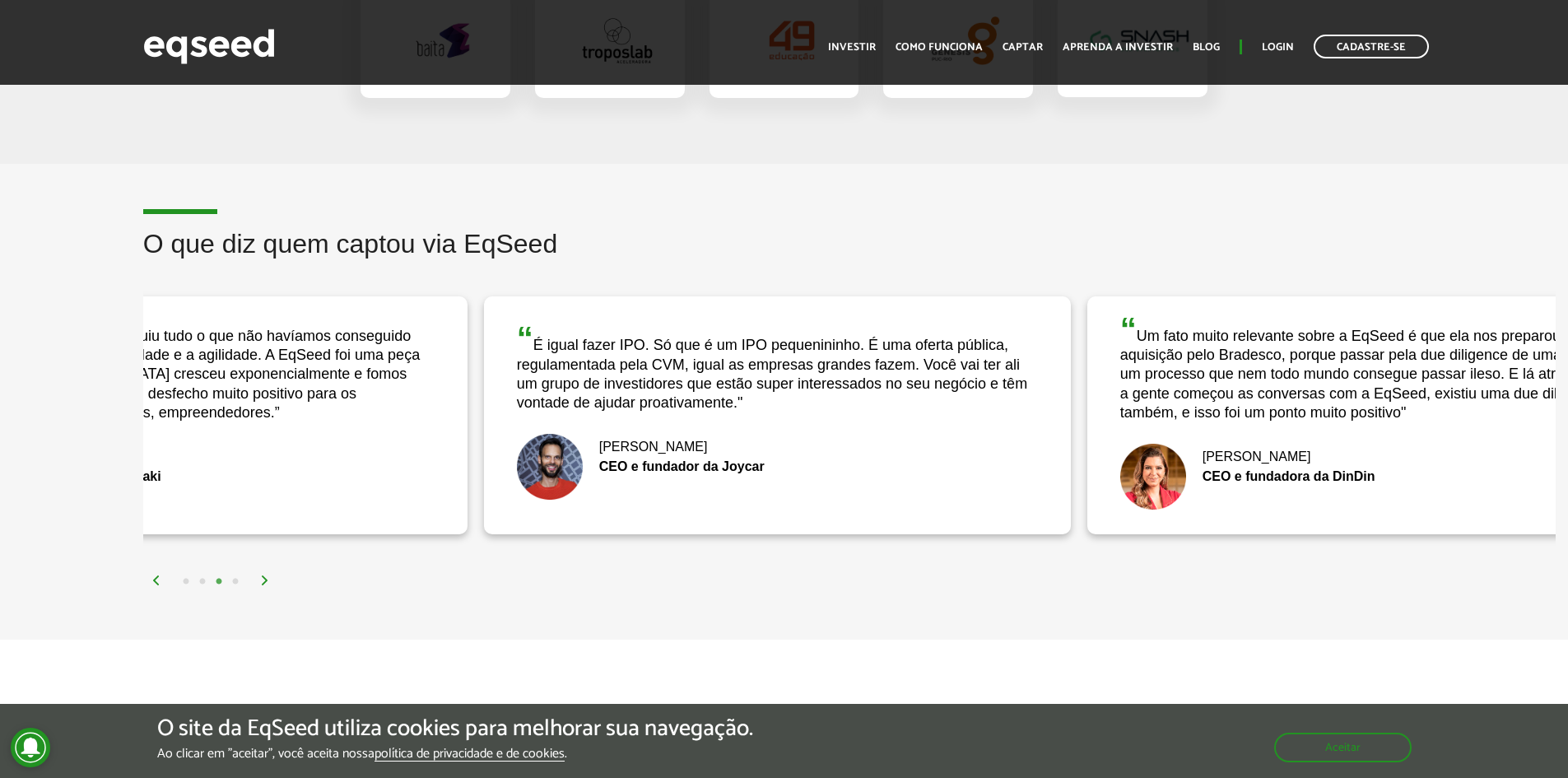
drag, startPoint x: 997, startPoint y: 399, endPoint x: 771, endPoint y: 379, distance: 226.9
click at [771, 379] on div "“ É igual fazer IPO. Só que é um IPO pequenininho. É uma oferta pública, regula…" at bounding box center [777, 367] width 521 height 92
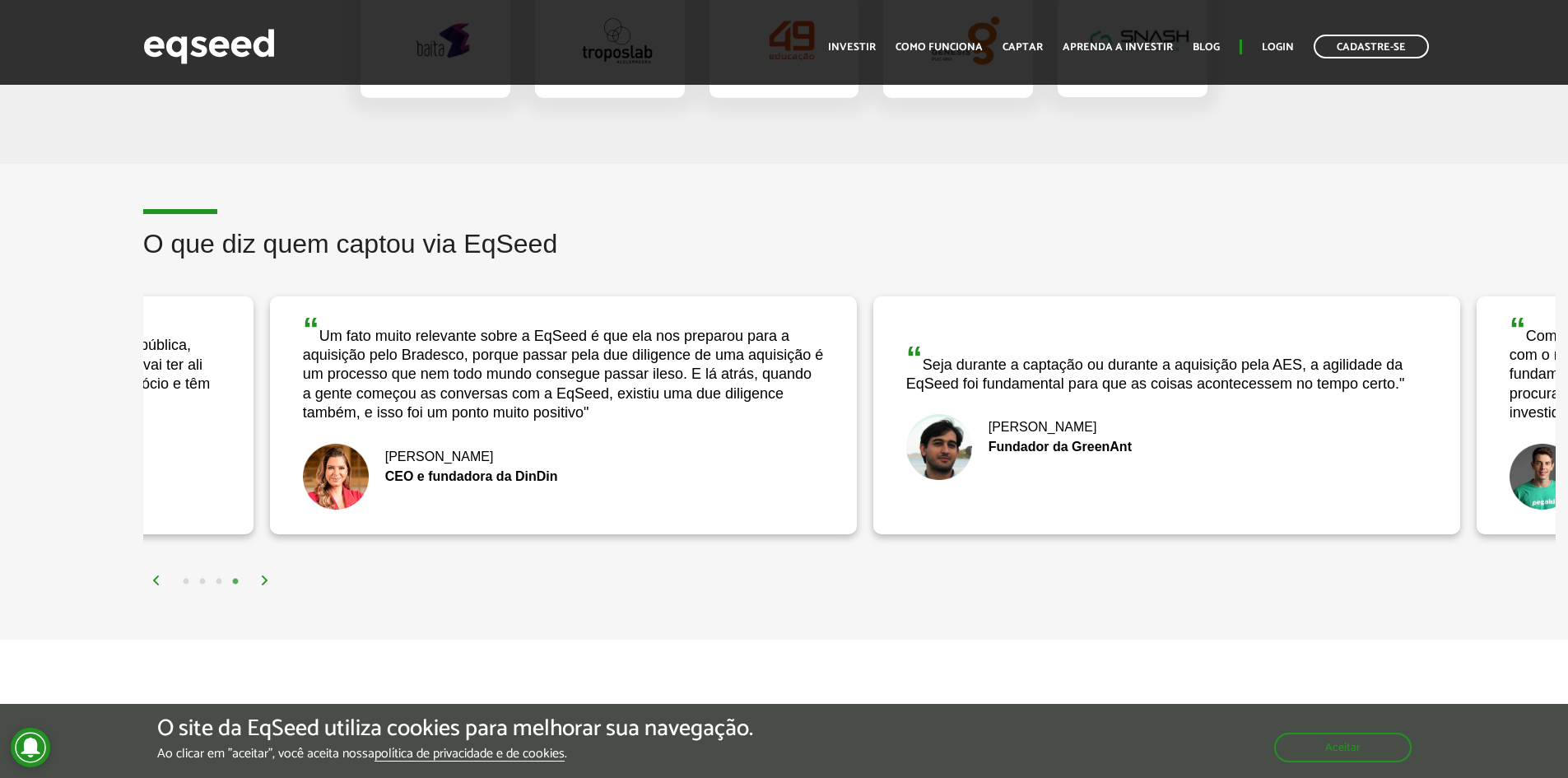
drag, startPoint x: 829, startPoint y: 379, endPoint x: 385, endPoint y: 352, distance: 444.8
click at [385, 352] on div "“ Um fato muito relevante sobre a EqSeed é que ela nos preparou para a aquisiçã…" at bounding box center [563, 368] width 521 height 111
